Goal: Information Seeking & Learning: Learn about a topic

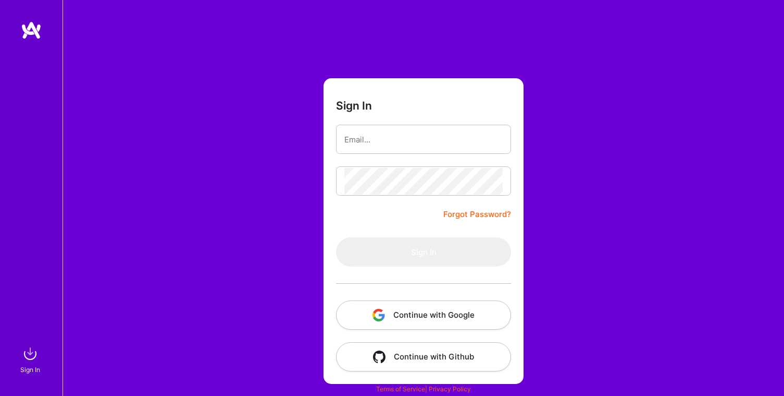
click at [438, 315] on button "Continue with Google" at bounding box center [423, 314] width 175 height 29
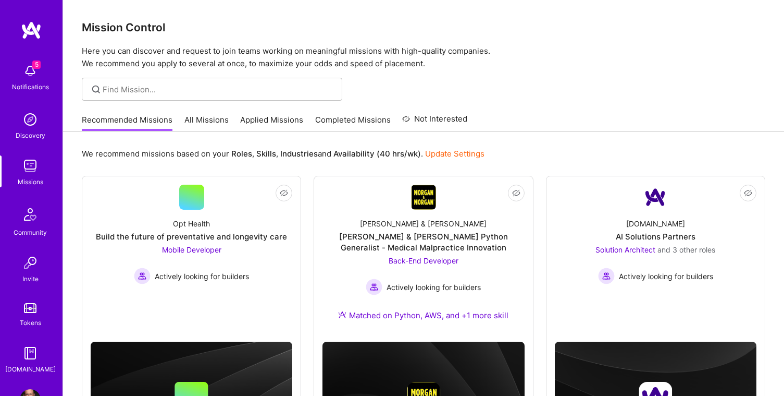
click at [209, 116] on link "All Missions" at bounding box center [206, 122] width 44 height 17
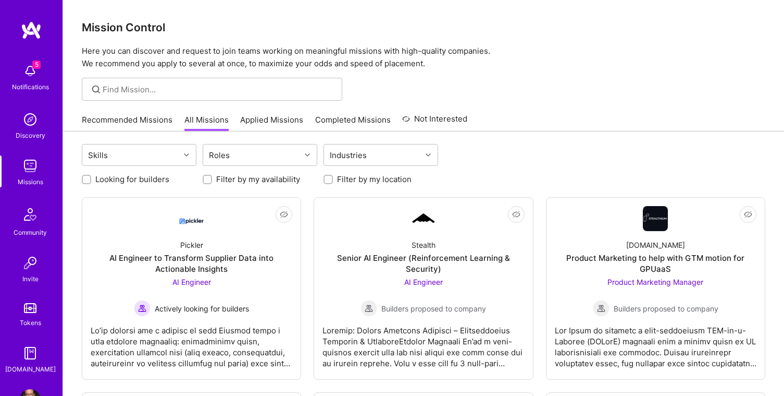
click at [88, 179] on input "Looking for builders" at bounding box center [87, 179] width 7 height 7
checkbox input "true"
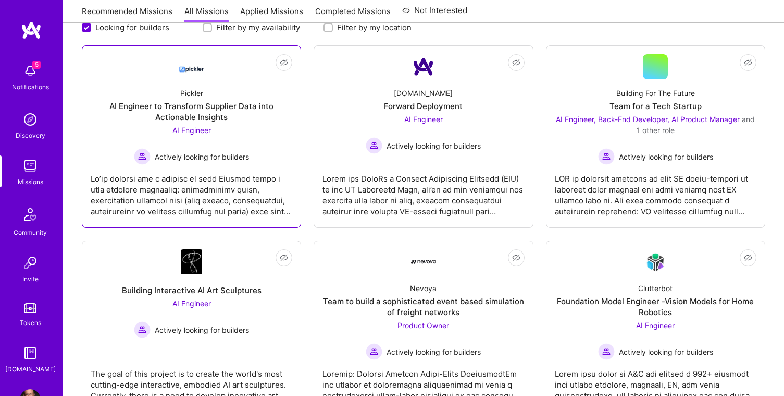
scroll to position [153, 0]
click at [260, 191] on div at bounding box center [192, 190] width 202 height 52
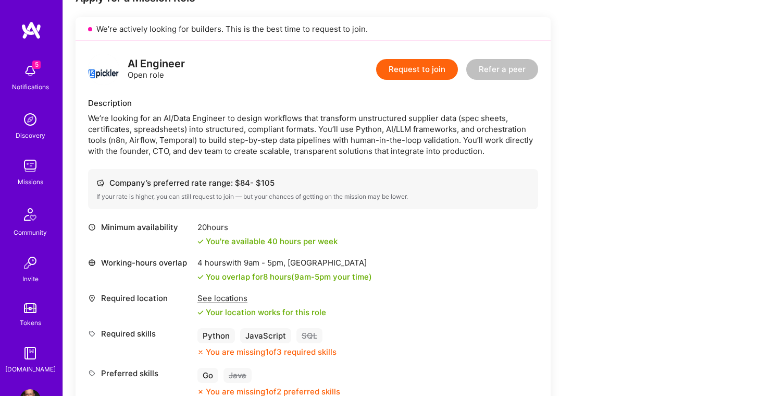
scroll to position [228, 0]
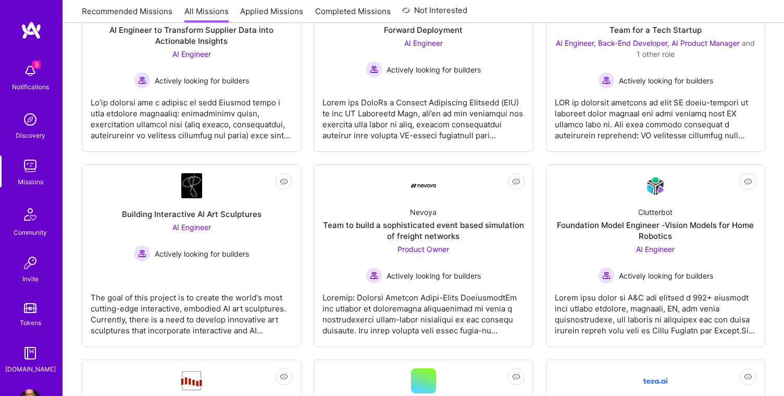
scroll to position [153, 0]
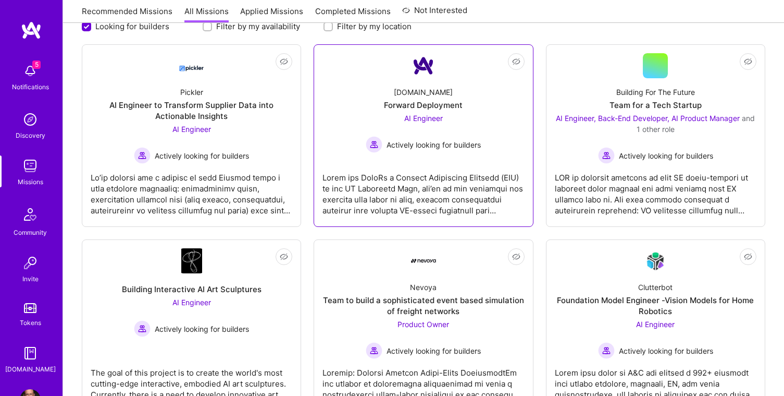
click at [441, 180] on div at bounding box center [424, 190] width 202 height 52
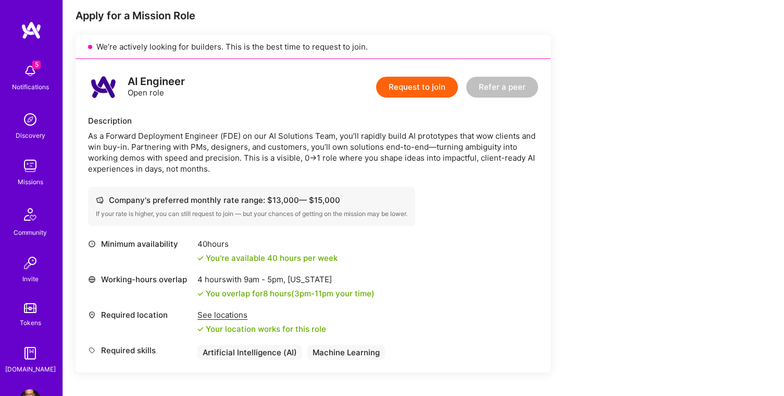
scroll to position [210, 0]
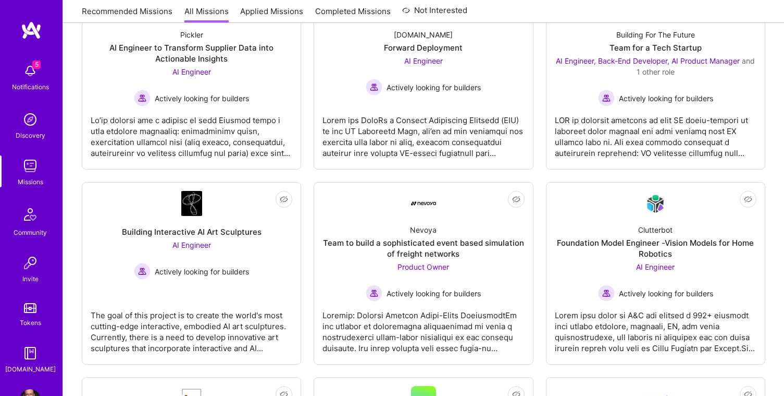
scroll to position [153, 0]
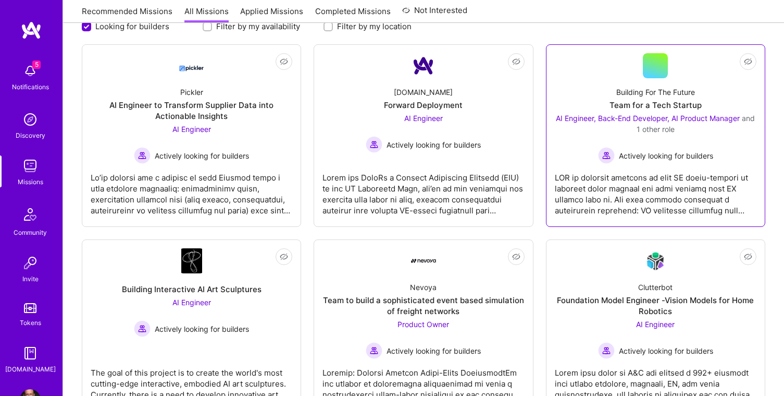
click at [638, 194] on div at bounding box center [656, 190] width 202 height 52
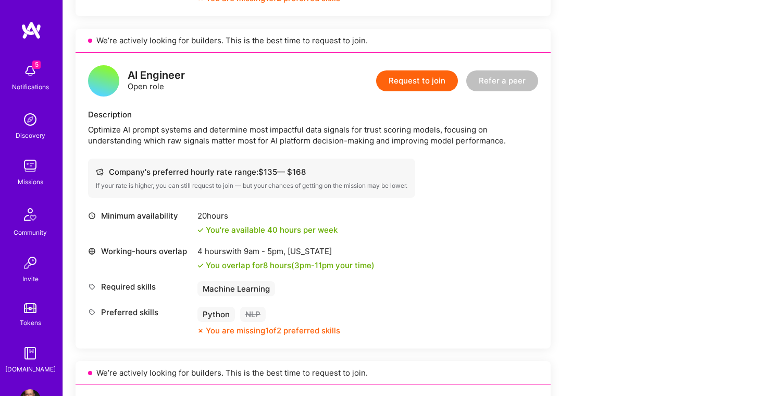
scroll to position [635, 0]
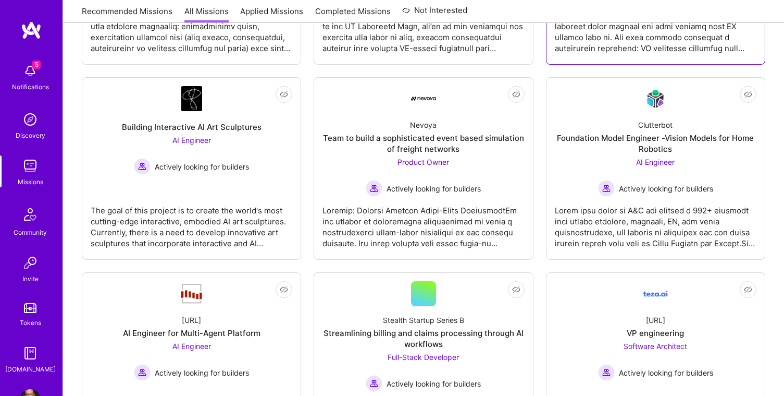
scroll to position [317, 0]
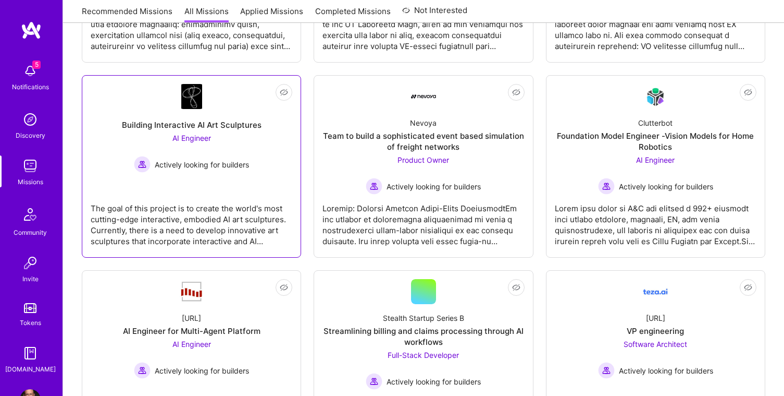
click at [227, 229] on div "The goal of this project is to create the world's most cutting-edge interactive…" at bounding box center [192, 220] width 202 height 52
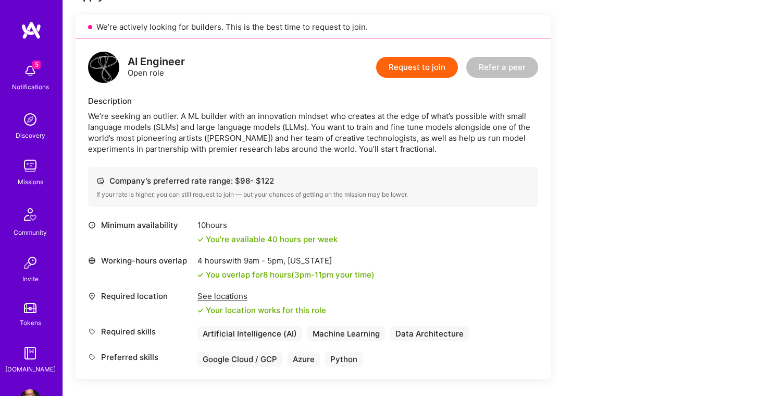
scroll to position [231, 0]
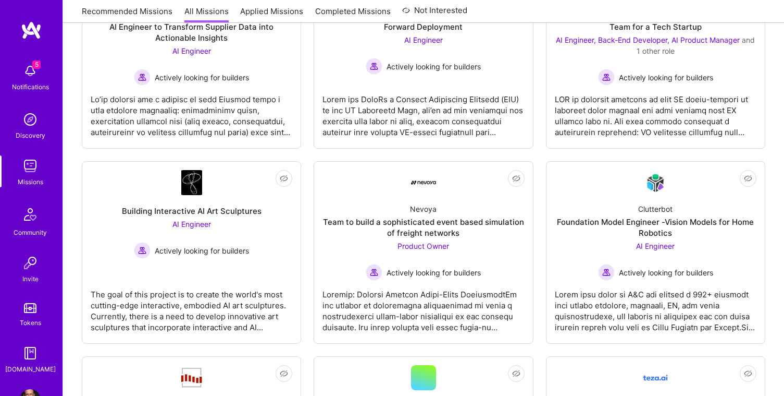
scroll to position [317, 0]
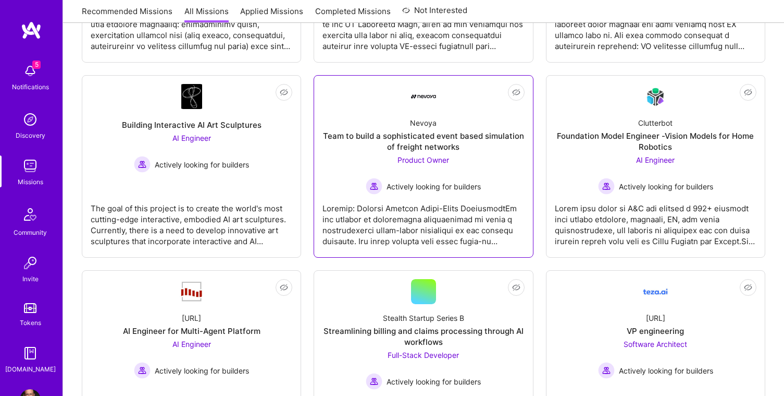
click at [439, 219] on div at bounding box center [424, 220] width 202 height 52
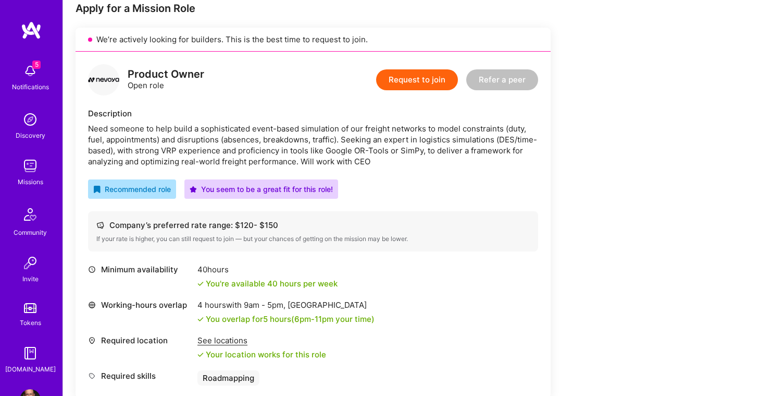
scroll to position [217, 0]
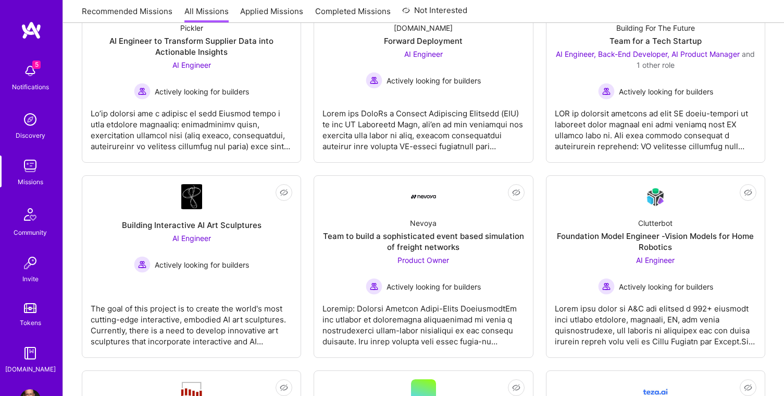
scroll to position [317, 0]
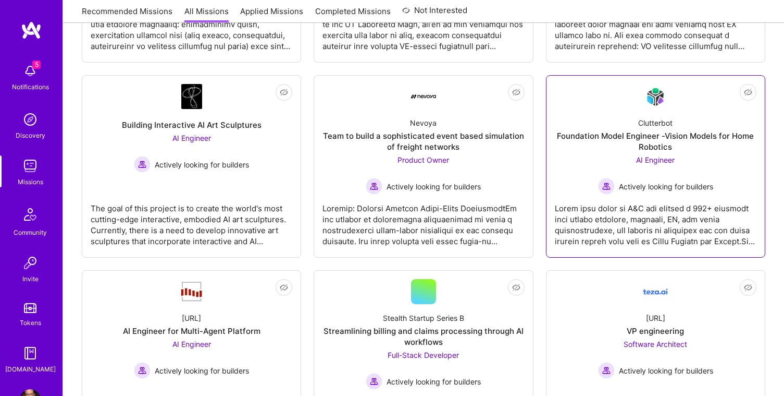
click at [673, 210] on div at bounding box center [656, 220] width 202 height 52
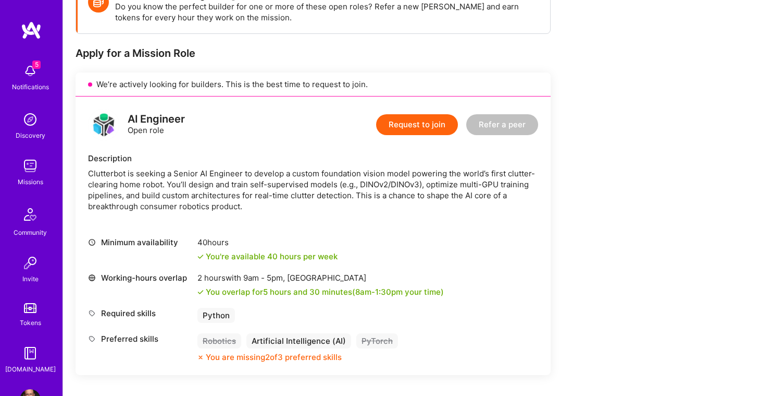
scroll to position [172, 0]
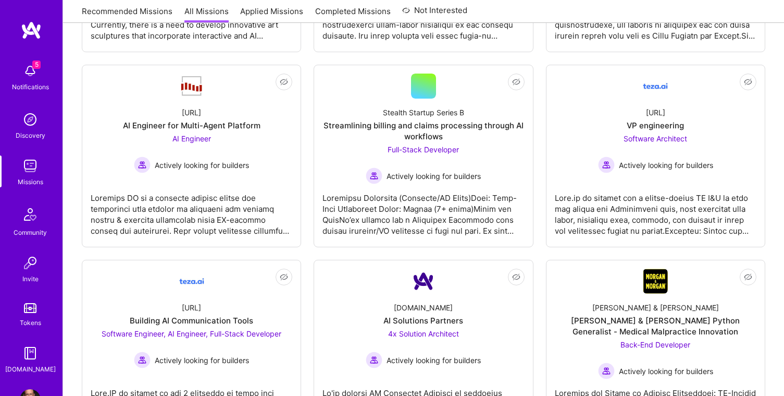
scroll to position [524, 0]
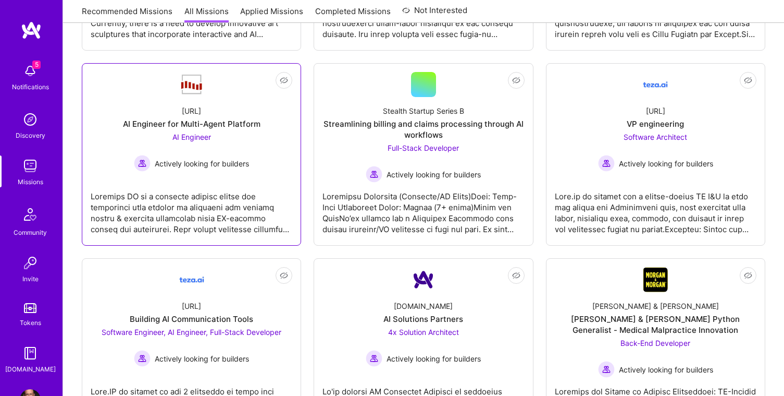
click at [205, 215] on div at bounding box center [192, 208] width 202 height 52
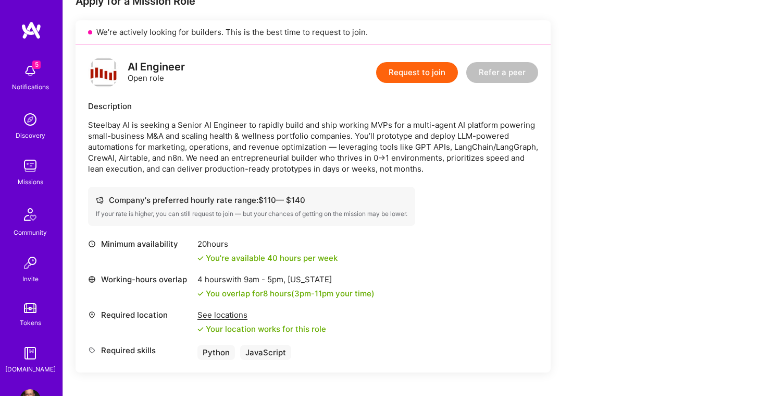
scroll to position [228, 0]
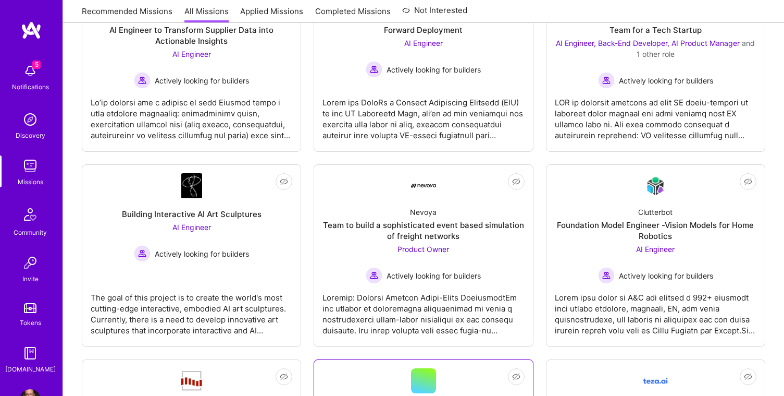
scroll to position [524, 0]
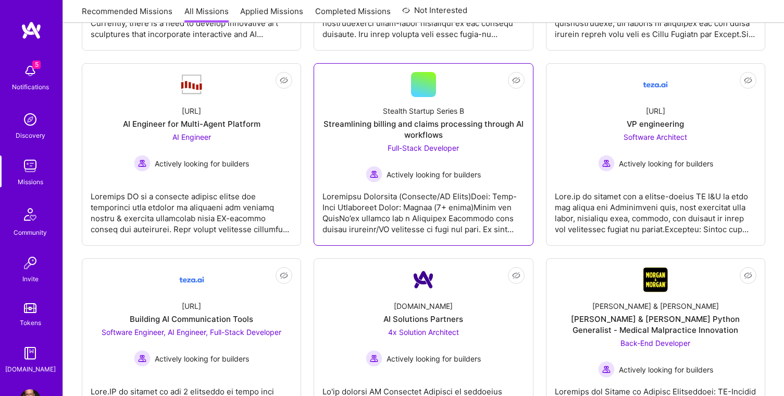
click at [446, 210] on div at bounding box center [424, 208] width 202 height 52
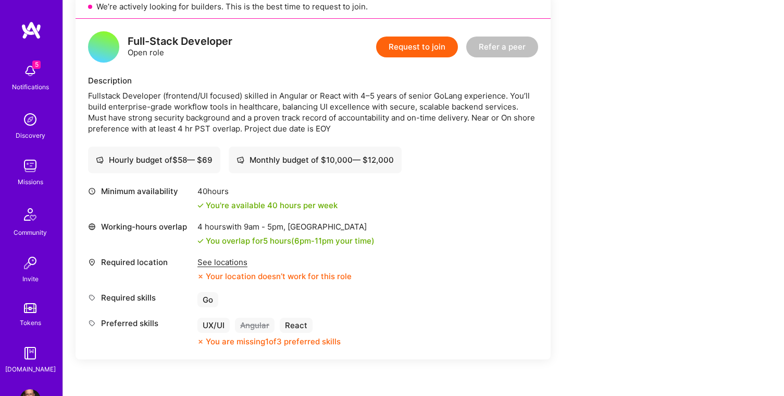
scroll to position [256, 0]
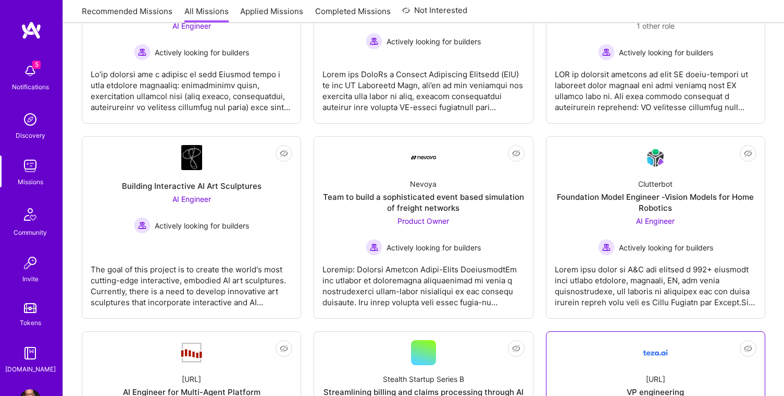
scroll to position [524, 0]
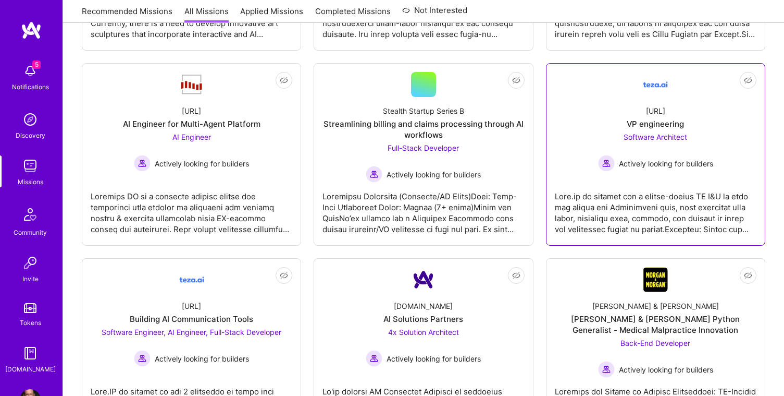
click at [685, 210] on div at bounding box center [656, 208] width 202 height 52
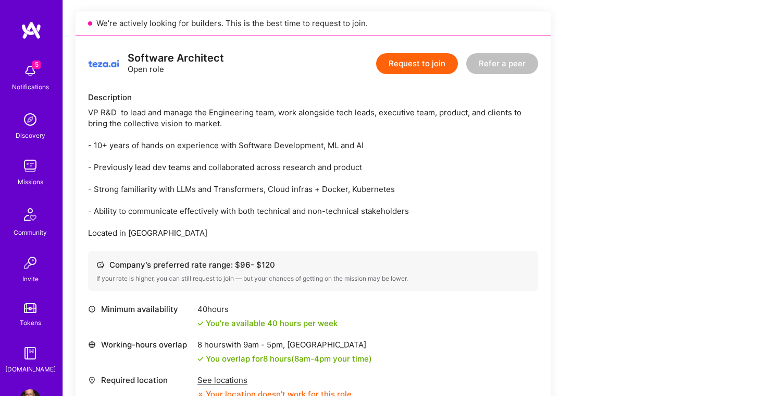
scroll to position [235, 0]
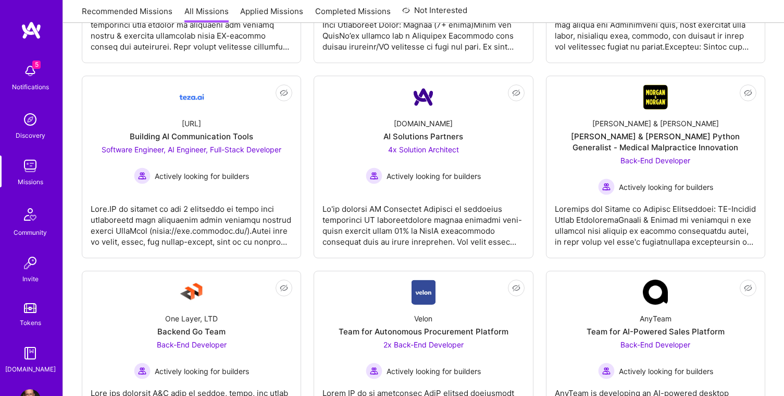
scroll to position [757, 0]
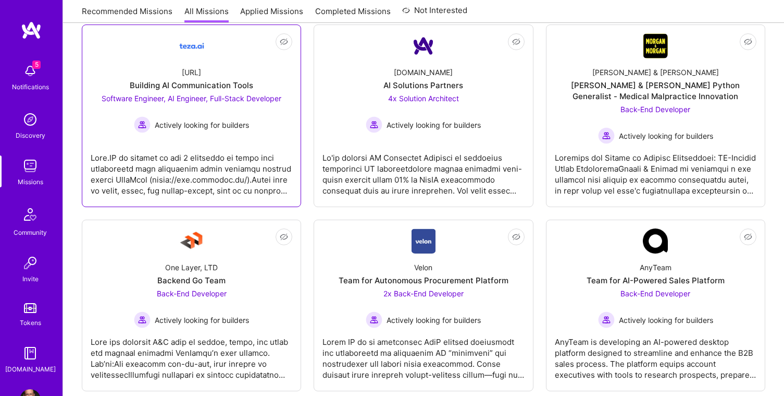
click at [235, 171] on div at bounding box center [192, 170] width 202 height 52
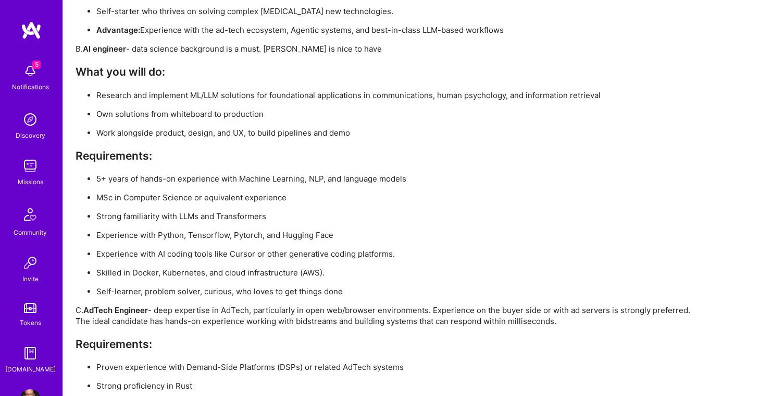
scroll to position [1881, 0]
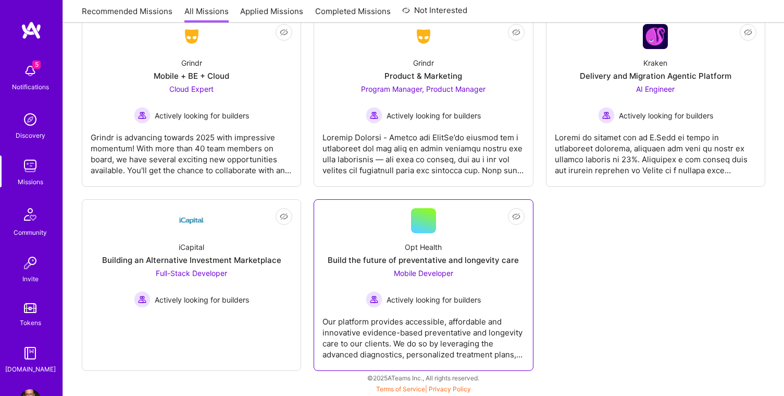
scroll to position [1146, 0]
